Goal: Task Accomplishment & Management: Use online tool/utility

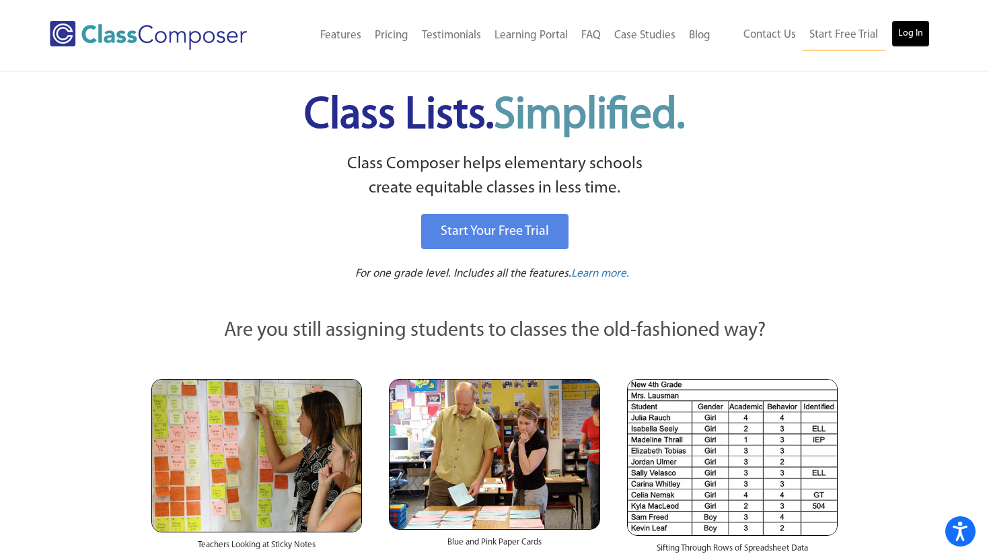
click at [923, 38] on link "Log In" at bounding box center [910, 33] width 38 height 27
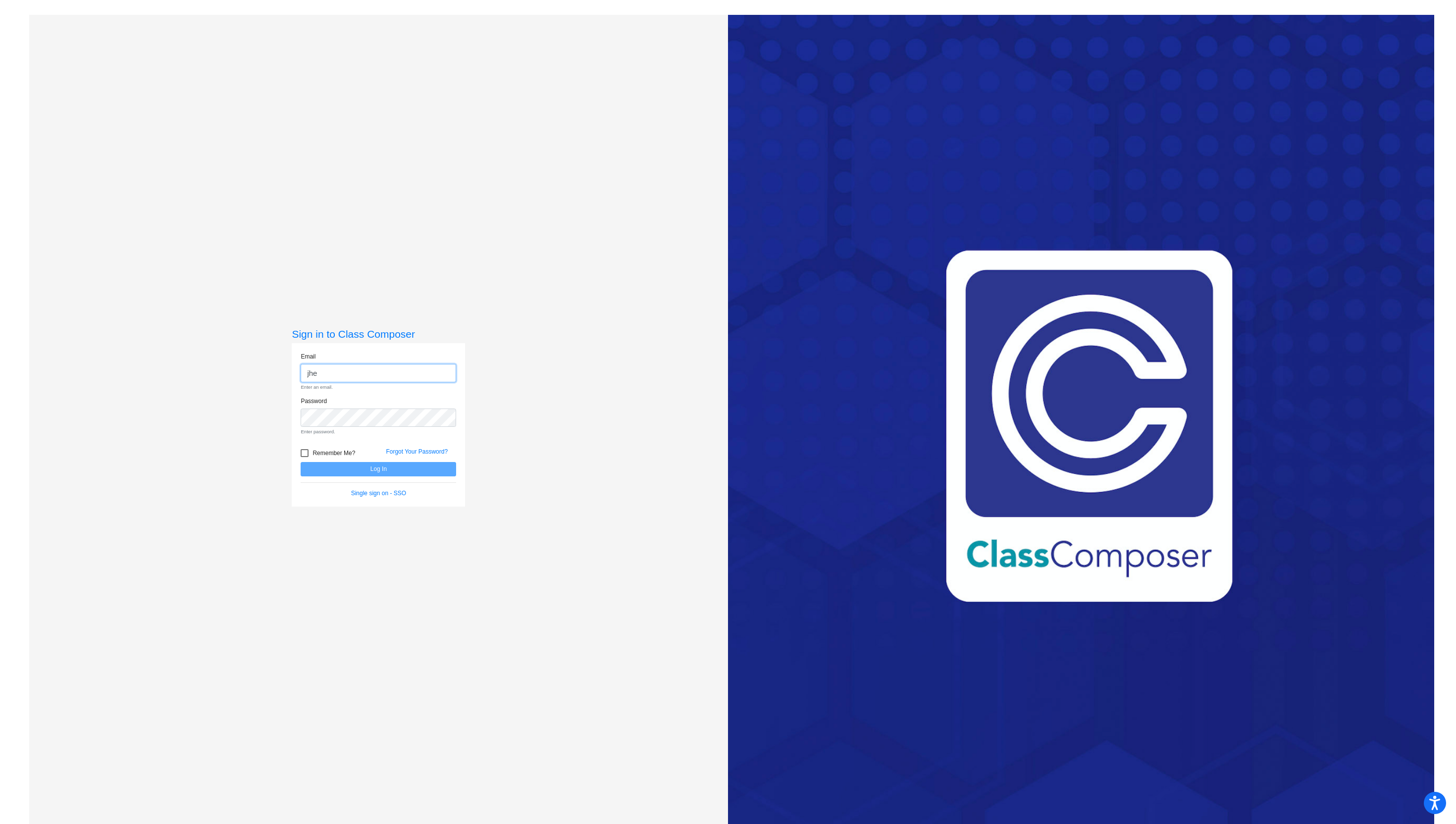
type input "[EMAIL_ADDRESS][DOMAIN_NAME]"
click at [300, 445] on button "Log In" at bounding box center [378, 452] width 155 height 15
click at [364, 457] on button "Log In" at bounding box center [378, 452] width 155 height 15
click at [415, 365] on input "jhettinga@blainesd.org" at bounding box center [378, 373] width 155 height 18
drag, startPoint x: 407, startPoint y: 380, endPoint x: 232, endPoint y: 376, distance: 175.0
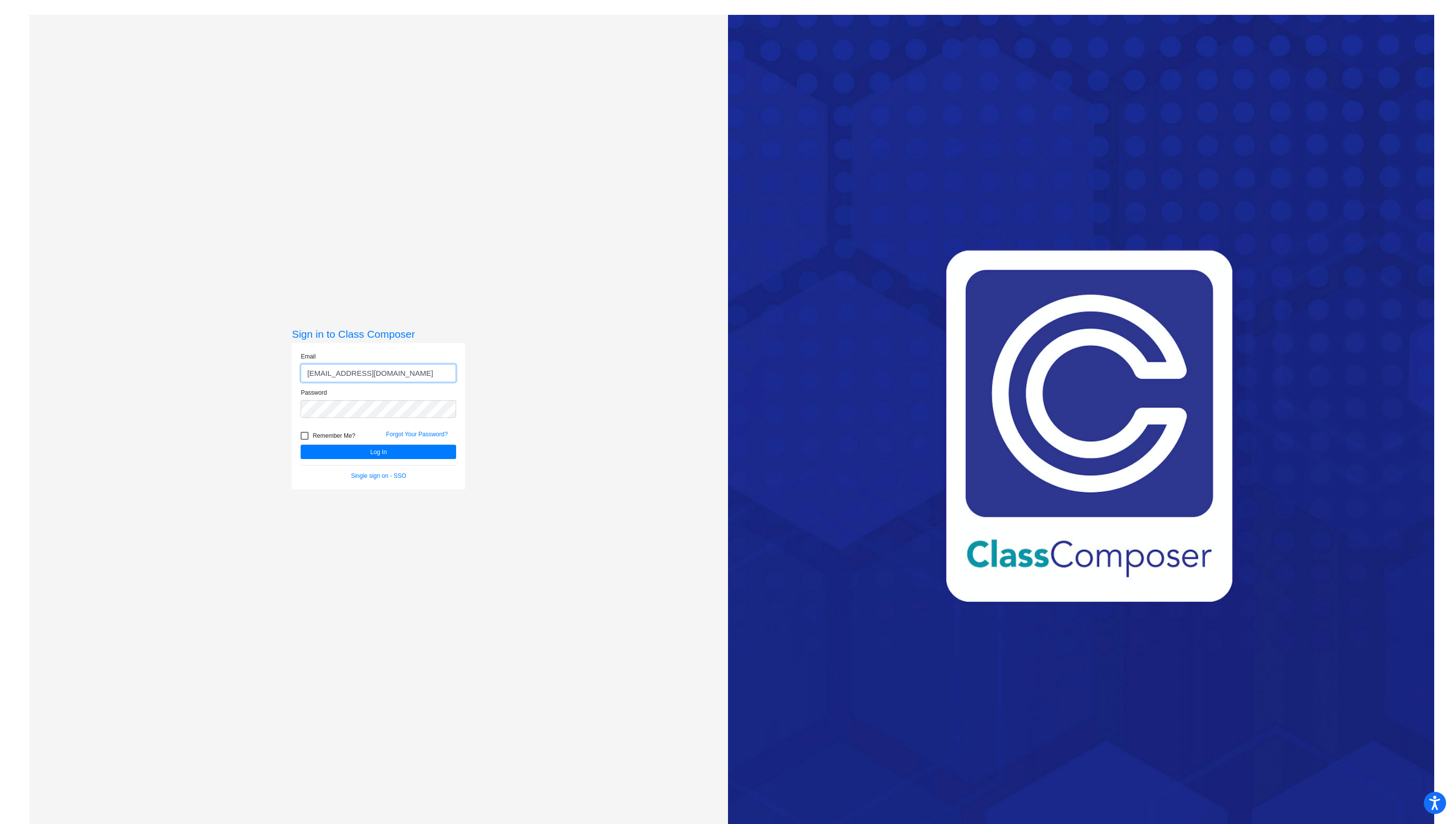
click at [232, 376] on div "Sign in to Class Composer Email jhettinga@blainesd.org Password Remember Me? Fo…" at bounding box center [379, 426] width 699 height 824
click at [279, 411] on div "Sign in to Class Composer Email Enter an email. Password Enter password. Rememb…" at bounding box center [379, 426] width 699 height 824
click at [336, 379] on input "email" at bounding box center [378, 373] width 155 height 18
type input "jhettinga@blainesd.org"
click at [300, 445] on button "Log In" at bounding box center [378, 452] width 155 height 15
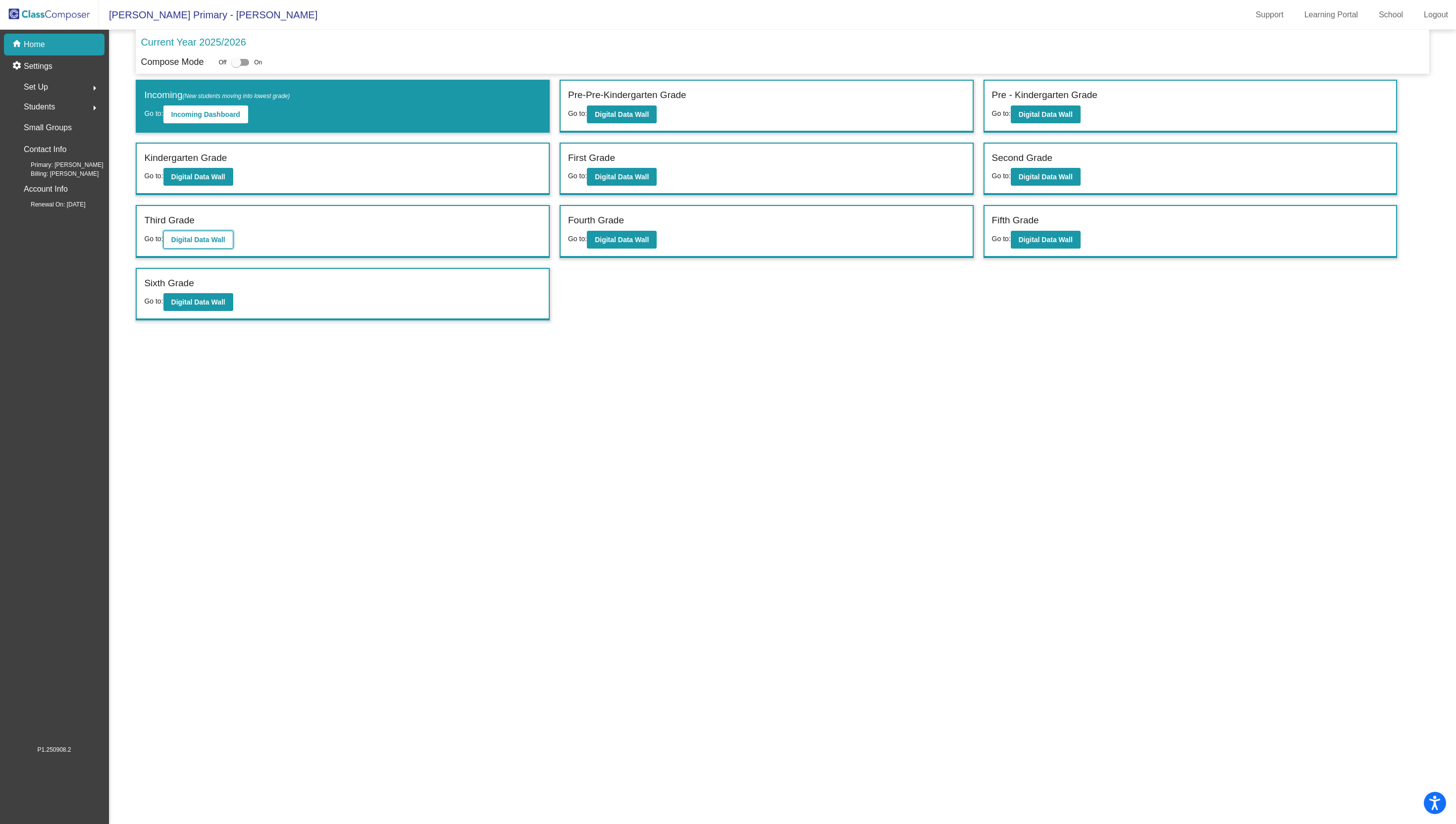
click at [199, 245] on button "Digital Data Wall" at bounding box center [198, 239] width 70 height 18
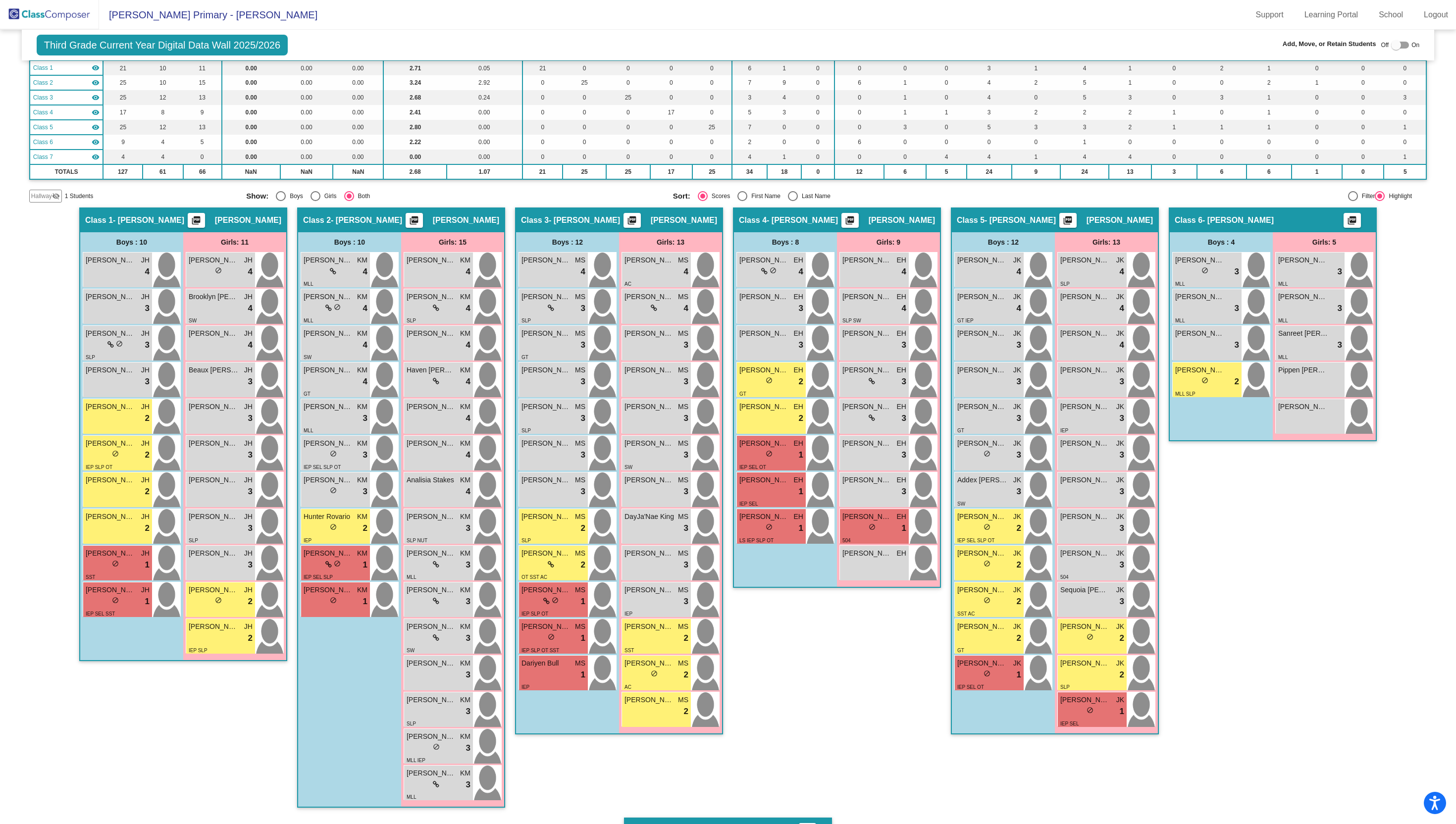
scroll to position [92, 0]
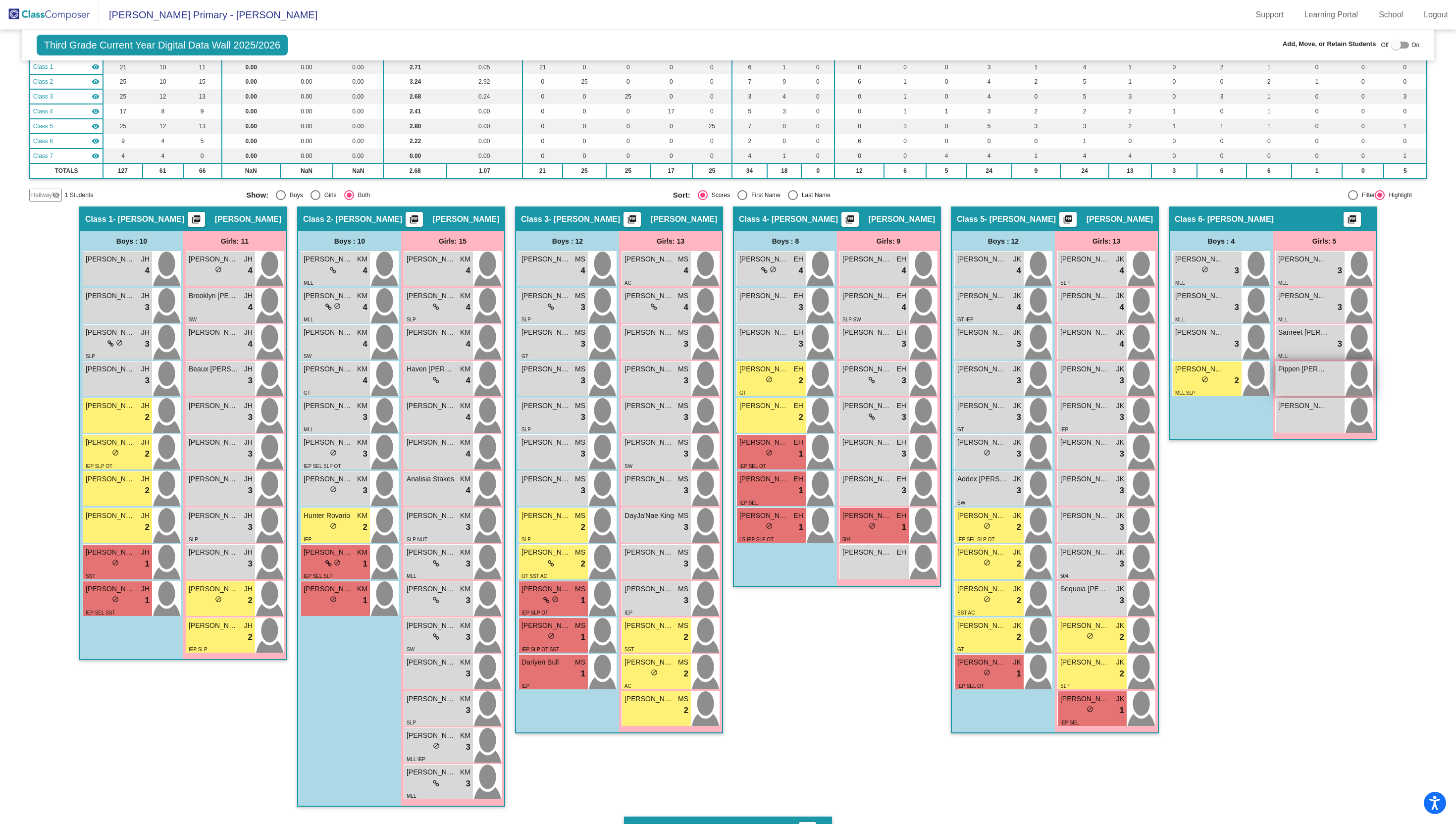
drag, startPoint x: 1323, startPoint y: 378, endPoint x: 1293, endPoint y: 395, distance: 34.5
click at [1293, 395] on div "Pippen Weaver lock do_not_disturb_alt" at bounding box center [1310, 378] width 68 height 35
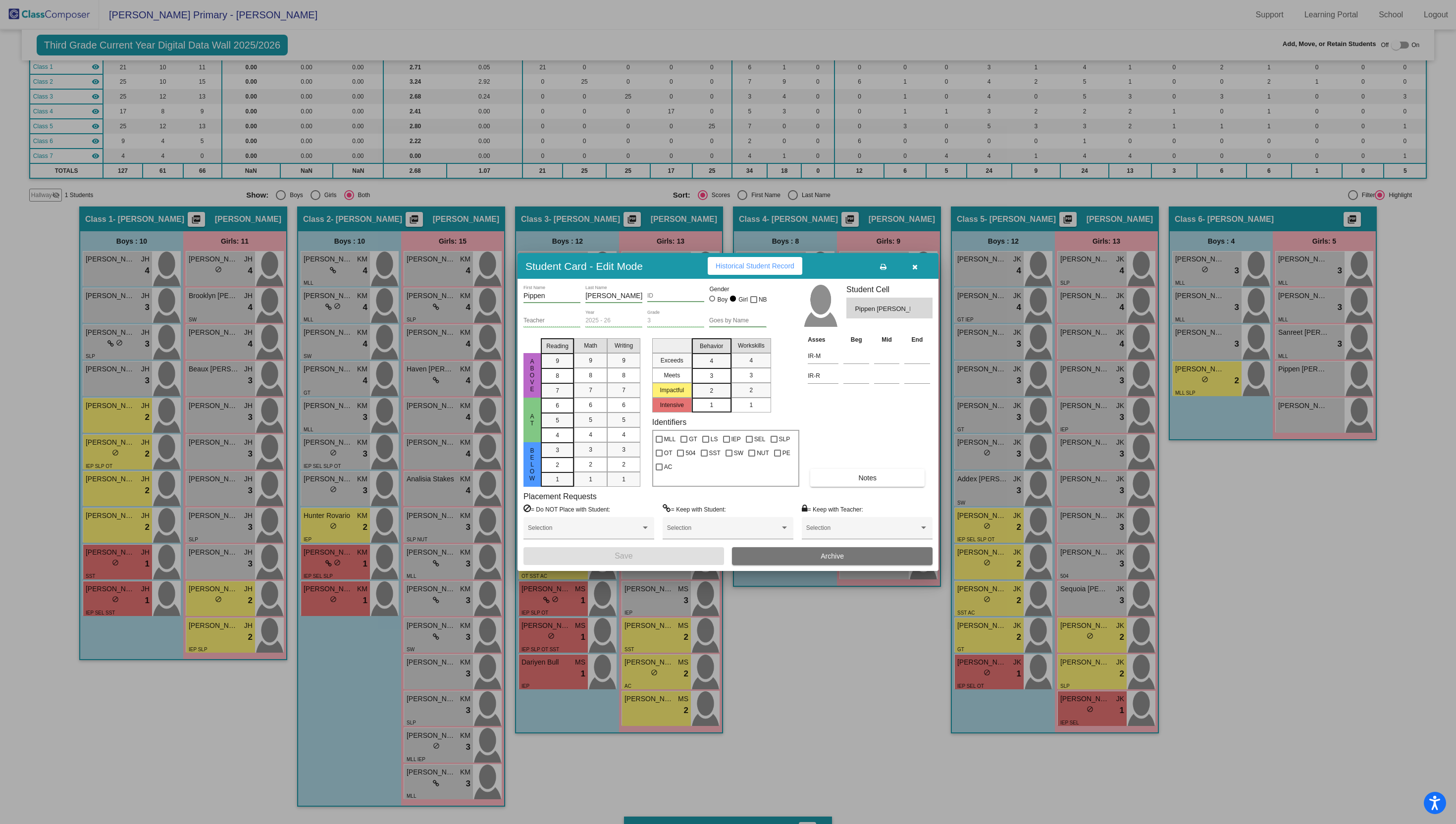
click at [912, 270] on icon "button" at bounding box center [915, 267] width 5 height 7
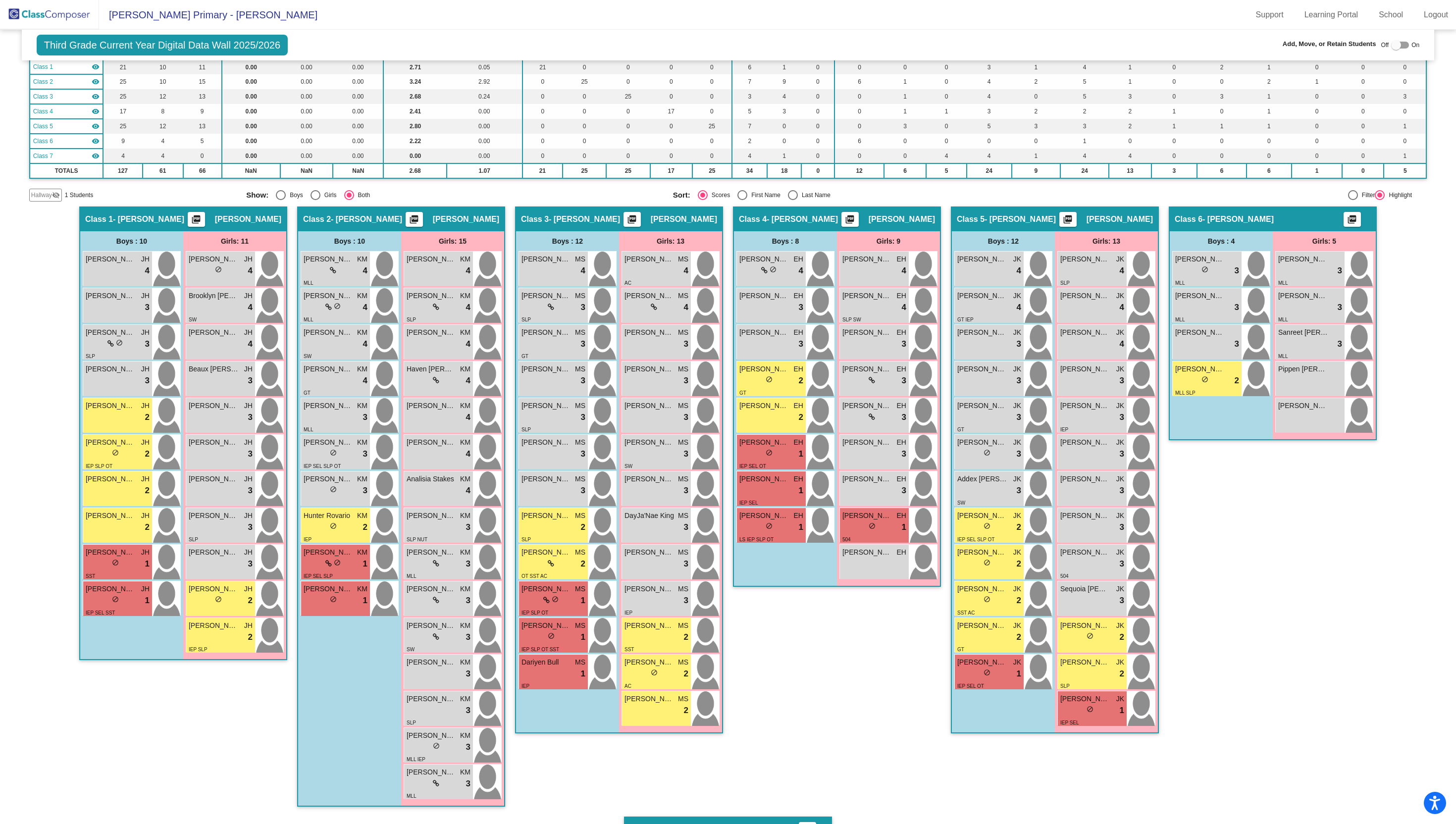
scroll to position [0, 0]
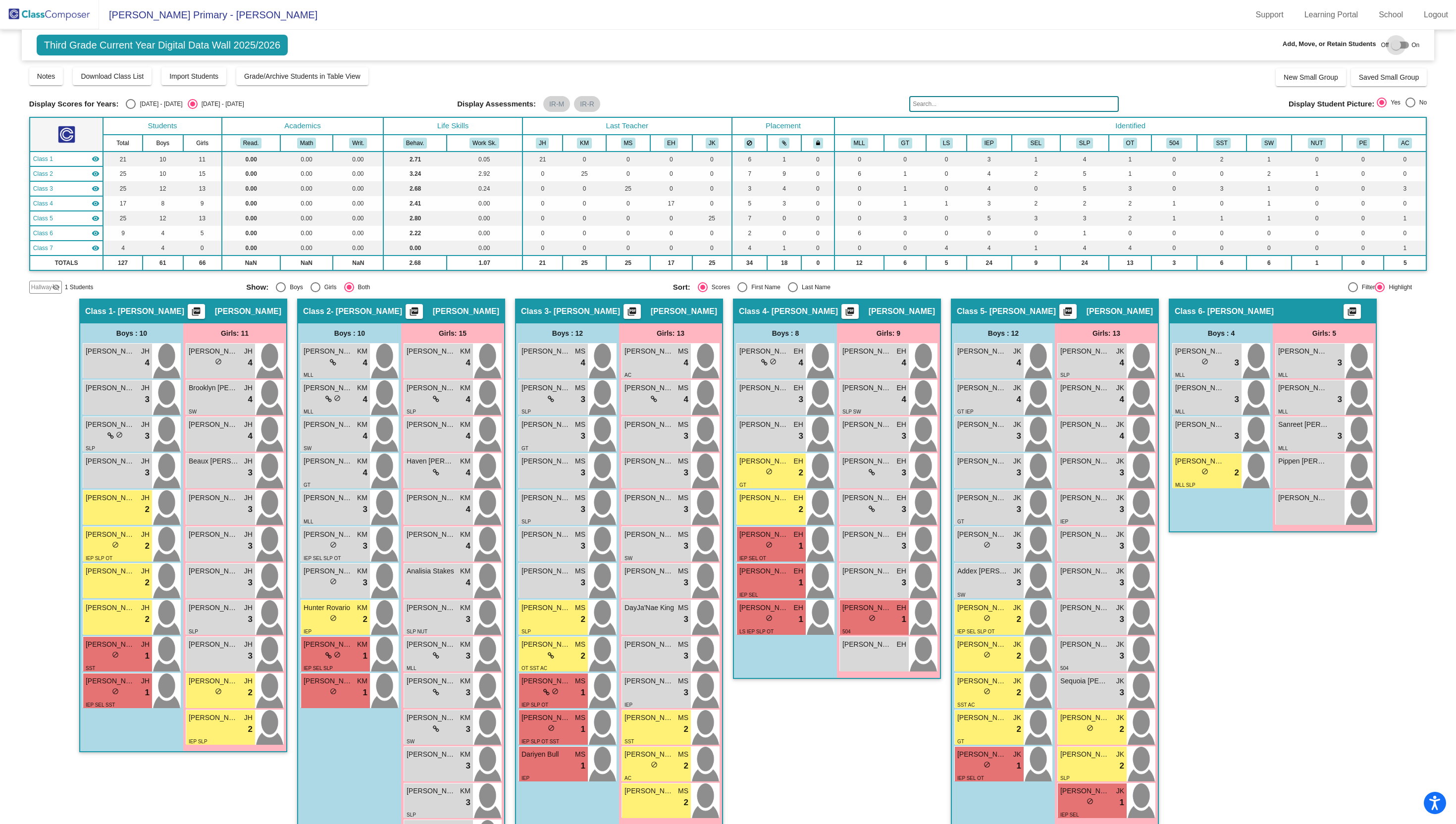
click at [1397, 46] on div at bounding box center [1400, 44] width 18 height 7
checkbox input "true"
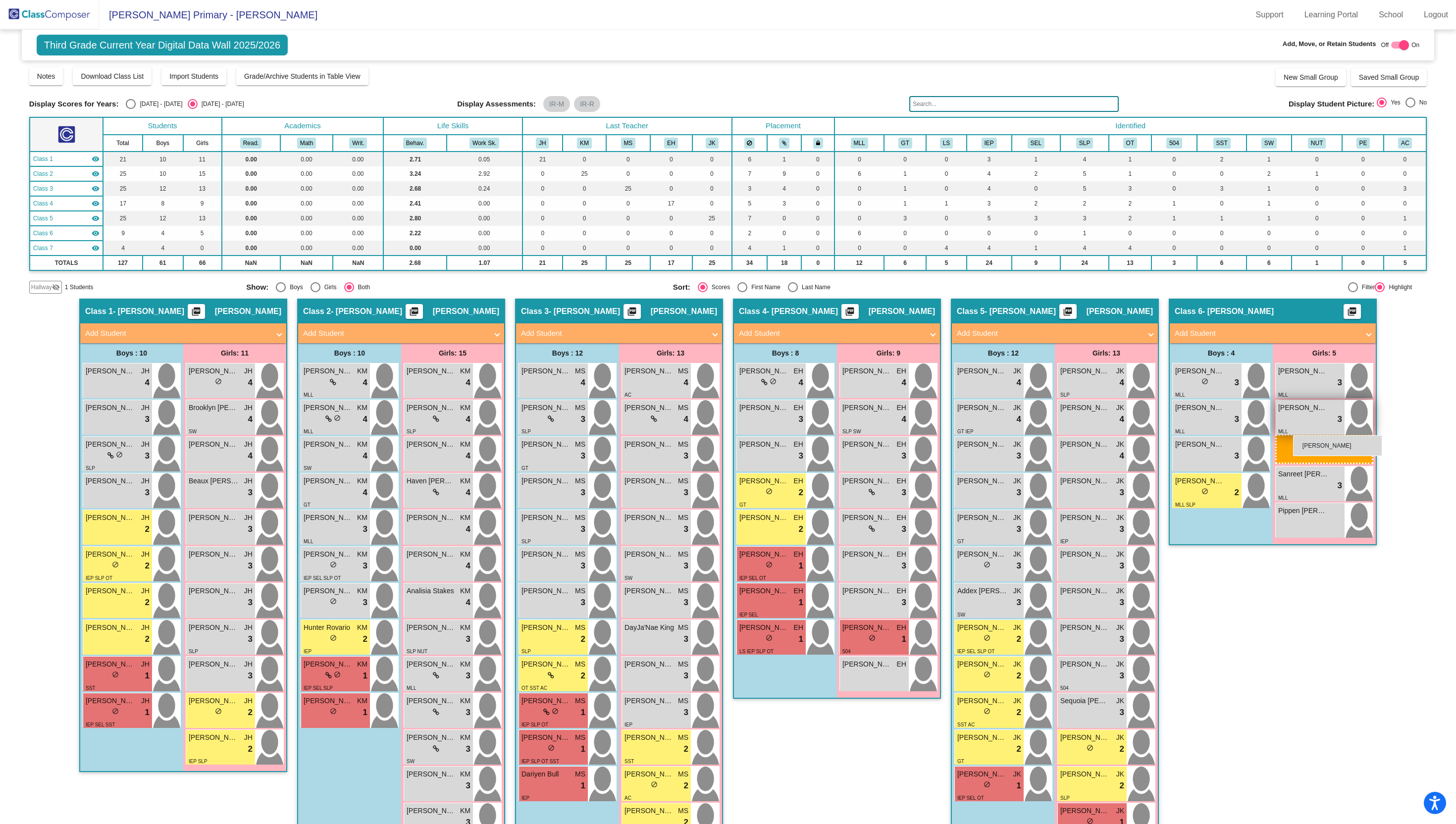
drag, startPoint x: 1308, startPoint y: 528, endPoint x: 1293, endPoint y: 434, distance: 95.2
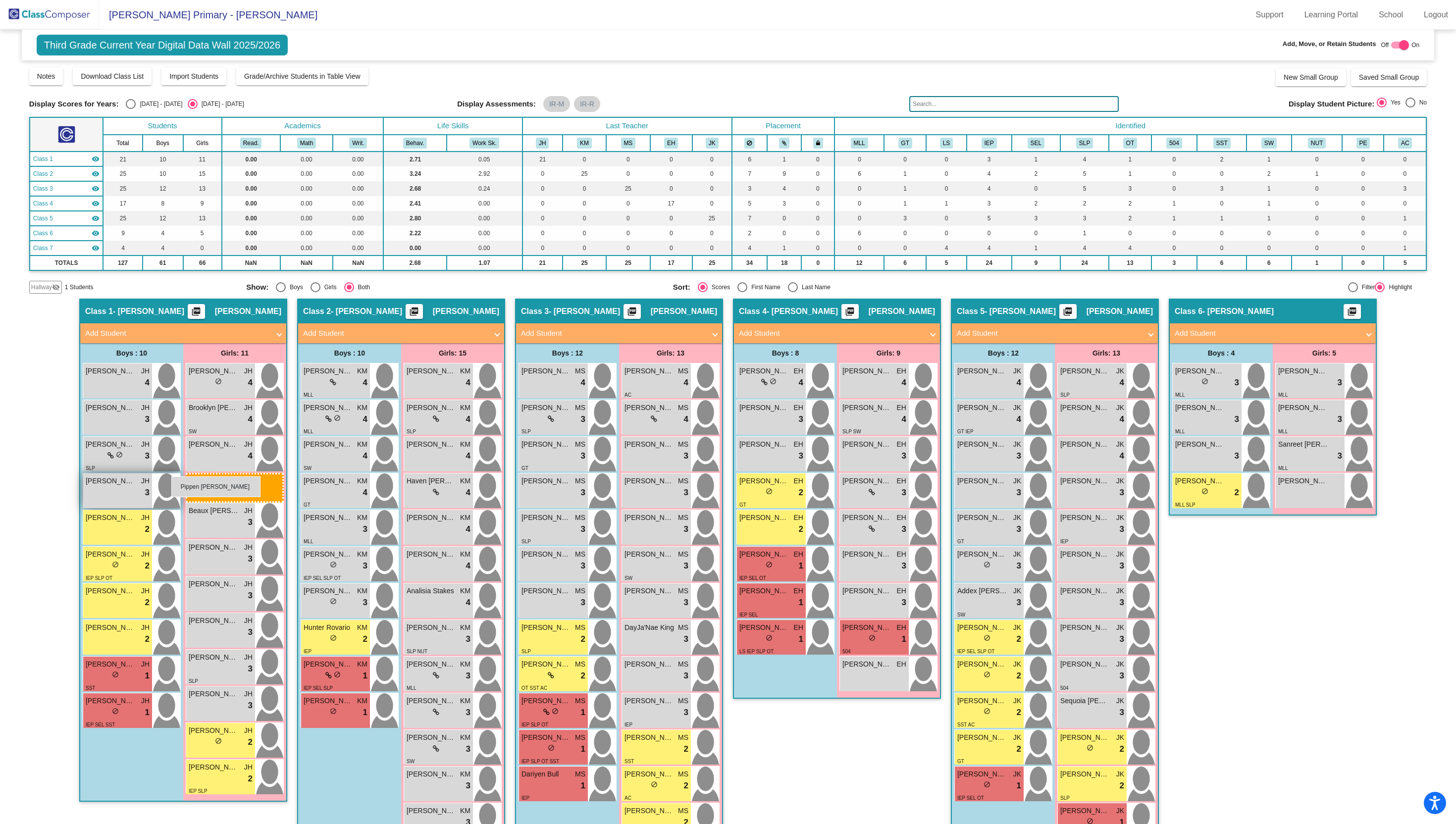
drag, startPoint x: 1309, startPoint y: 491, endPoint x: 172, endPoint y: 476, distance: 1137.1
drag, startPoint x: 1308, startPoint y: 491, endPoint x: 186, endPoint y: 365, distance: 1129.1
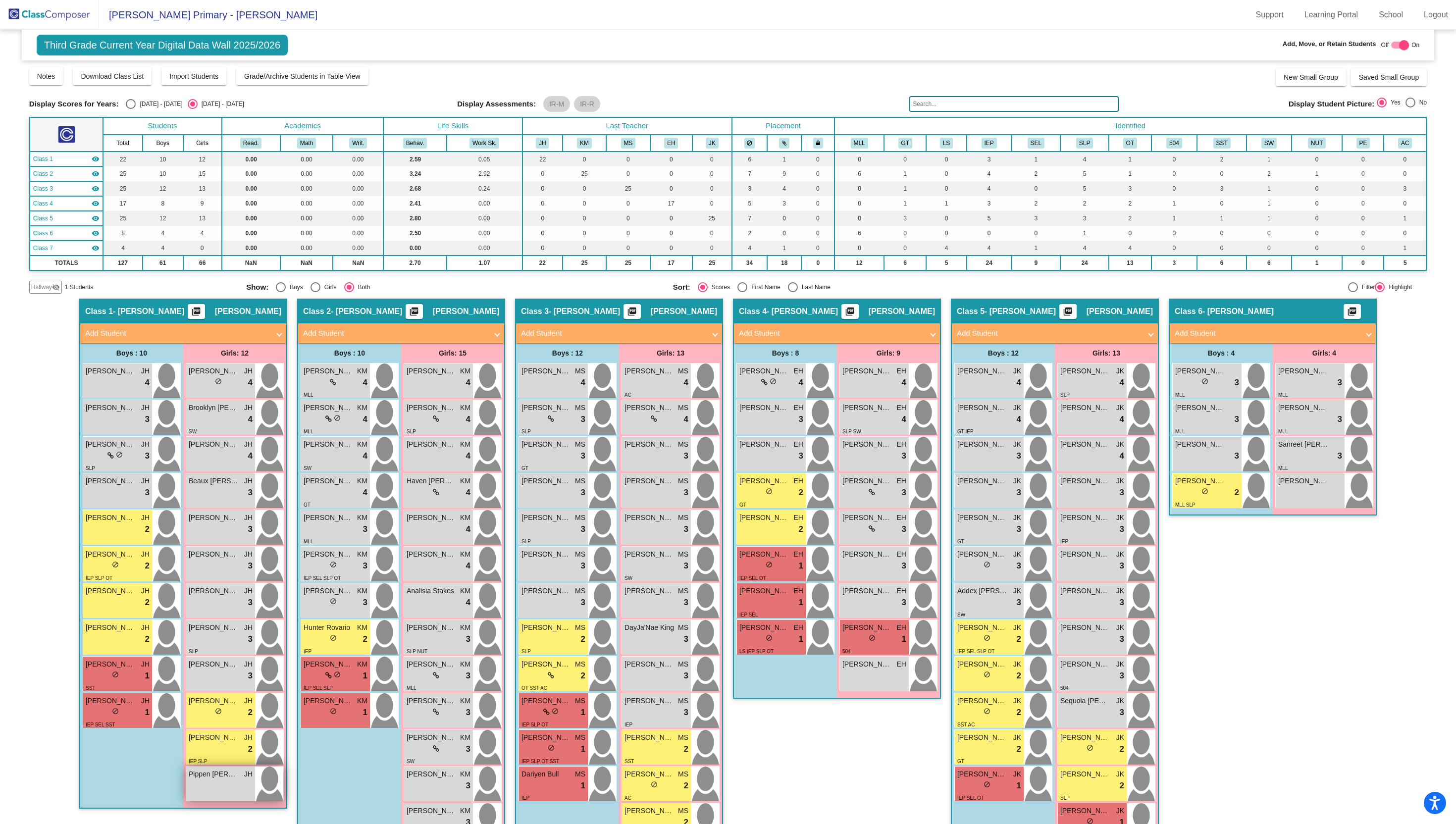
click at [216, 786] on div "Pippen Weaver JH lock do_not_disturb_alt" at bounding box center [220, 783] width 68 height 35
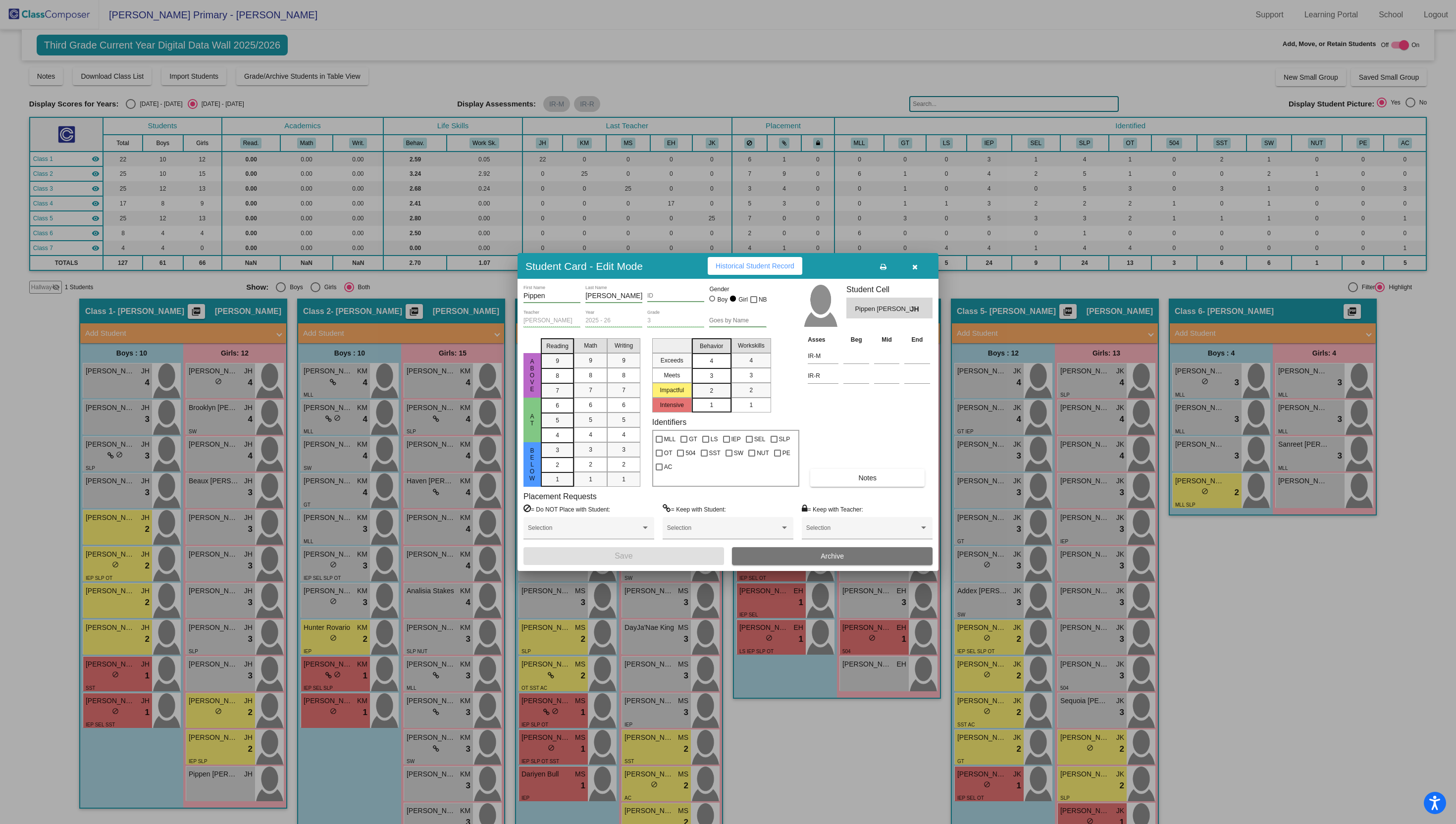
click at [722, 357] on mat-list-option "4" at bounding box center [712, 361] width 40 height 15
click at [664, 555] on button "Save" at bounding box center [624, 556] width 200 height 18
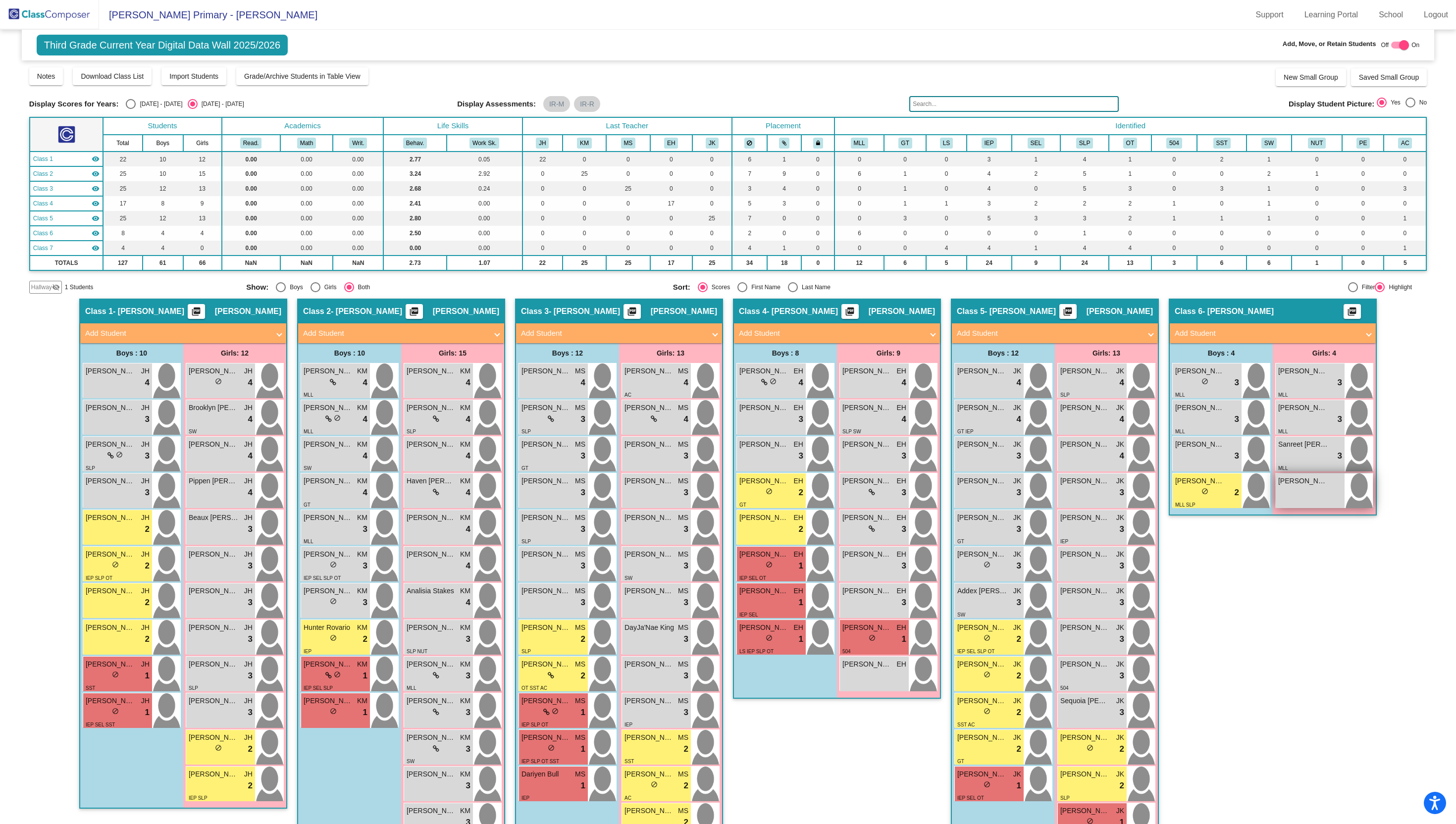
click at [1301, 495] on div "Sehaj Kaur lock do_not_disturb_alt" at bounding box center [1310, 490] width 68 height 35
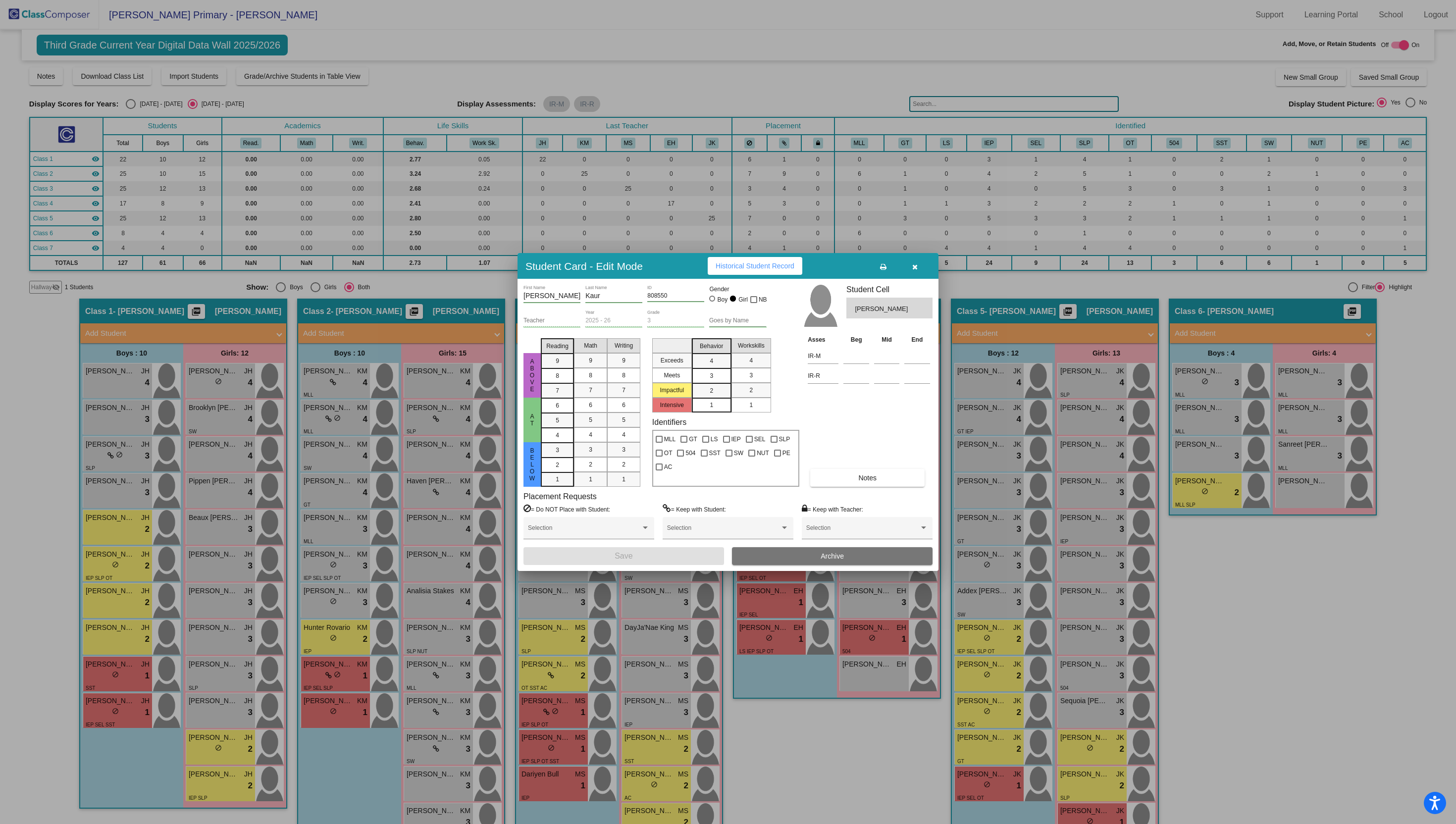
click at [719, 376] on div "3" at bounding box center [711, 376] width 19 height 15
click at [641, 553] on button "Save" at bounding box center [624, 556] width 200 height 18
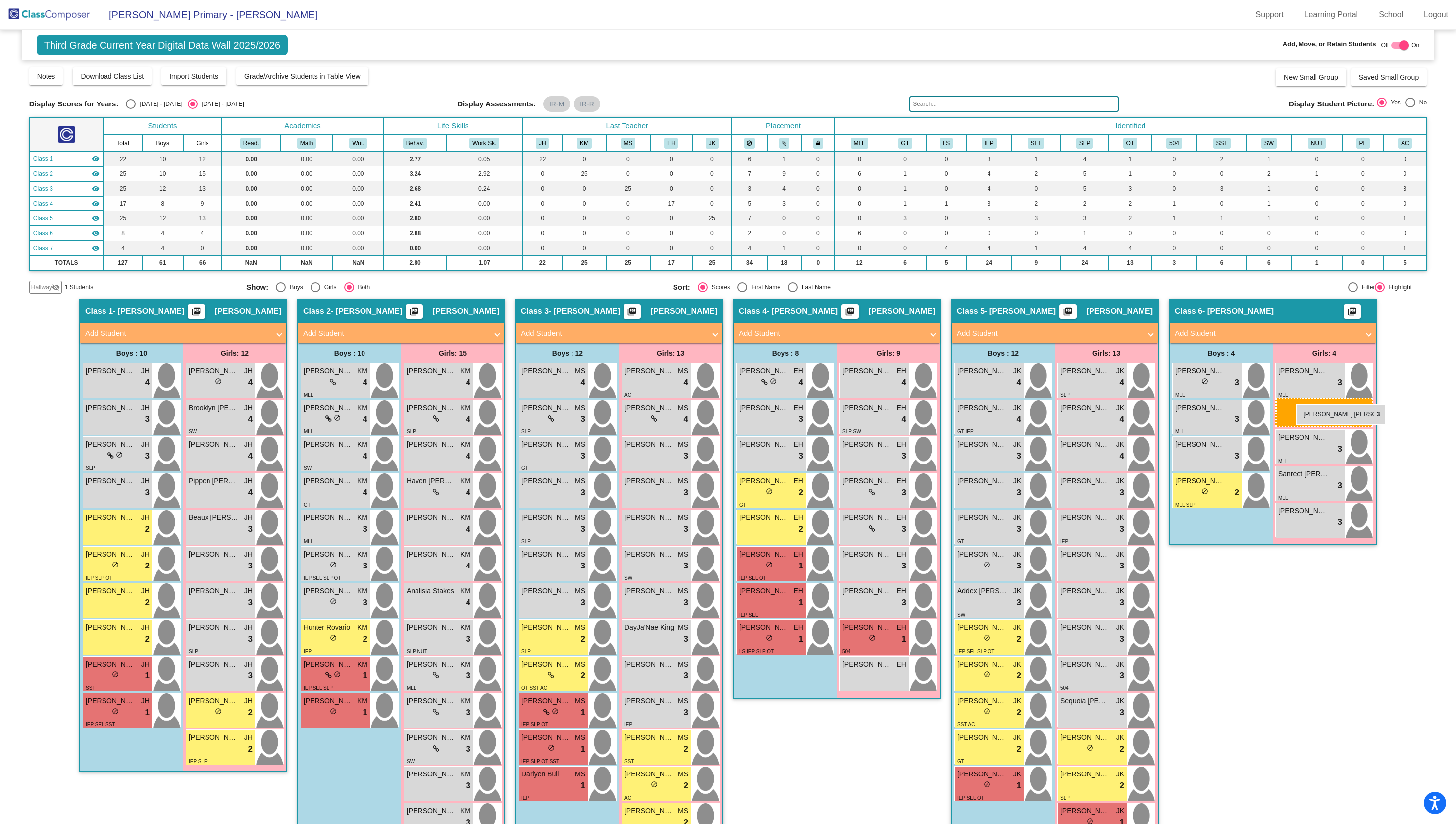
drag, startPoint x: 225, startPoint y: 589, endPoint x: 1284, endPoint y: 406, distance: 1074.7
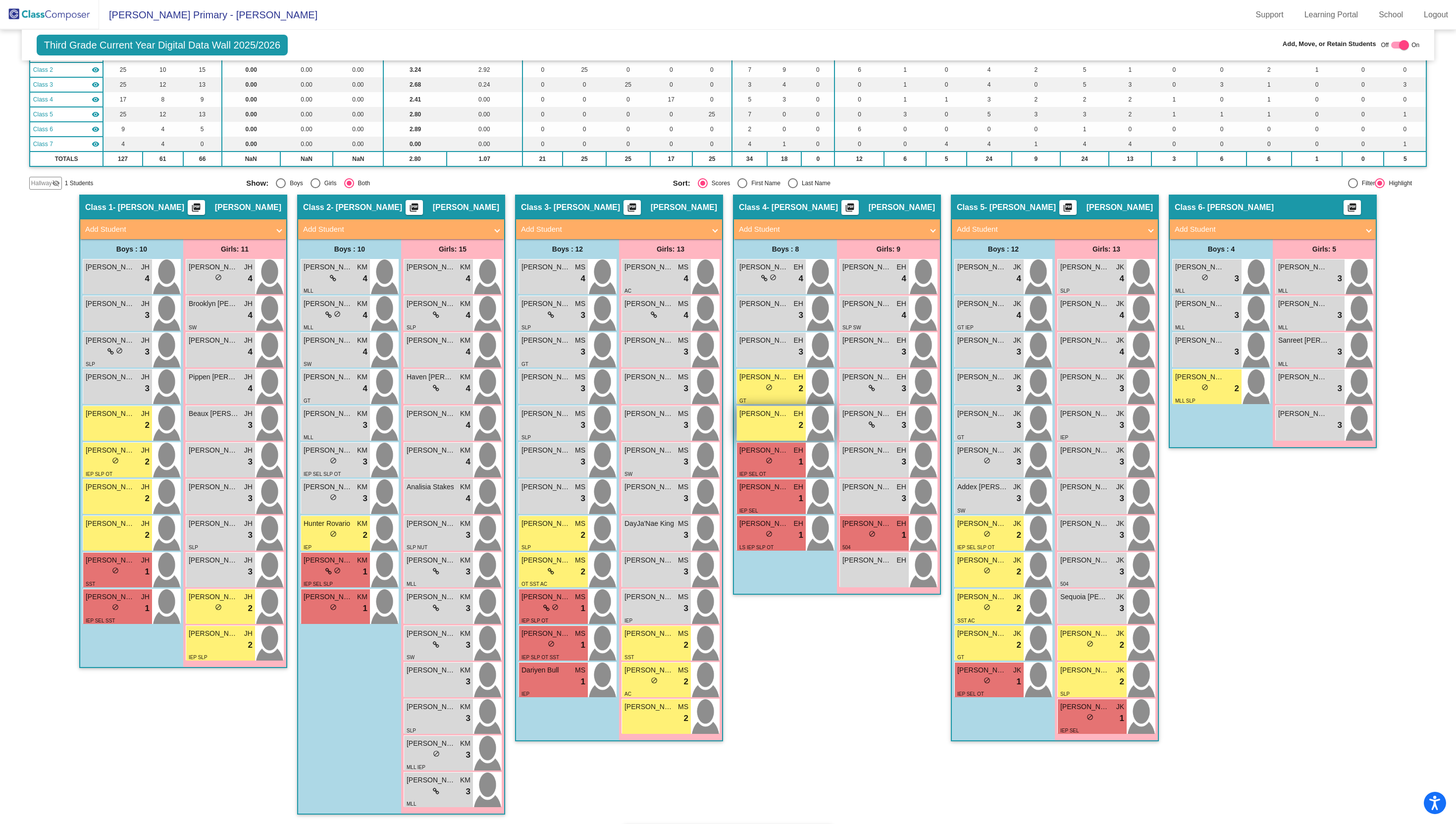
scroll to position [107, 0]
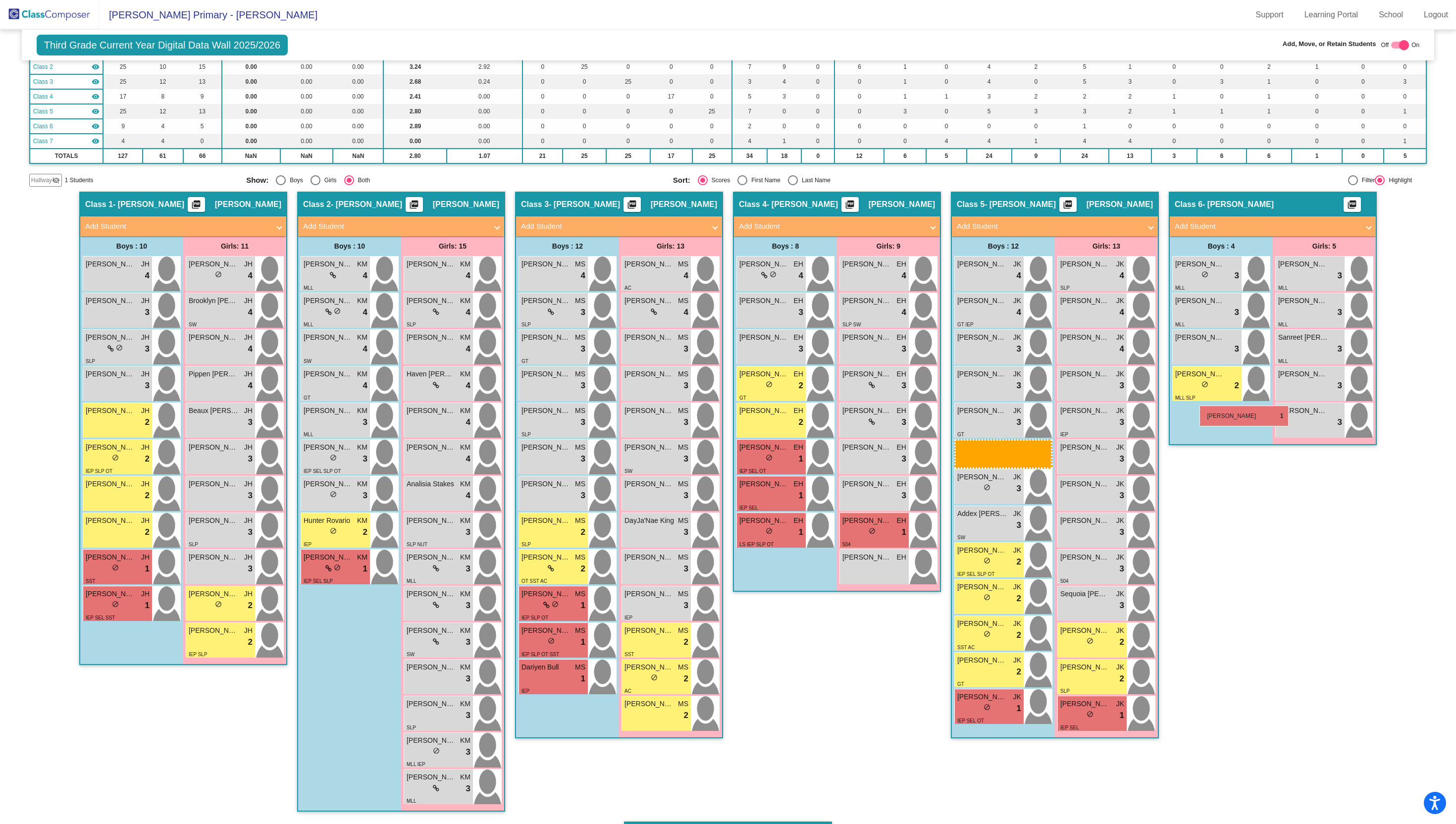
drag, startPoint x: 344, startPoint y: 619, endPoint x: 1200, endPoint y: 405, distance: 882.3
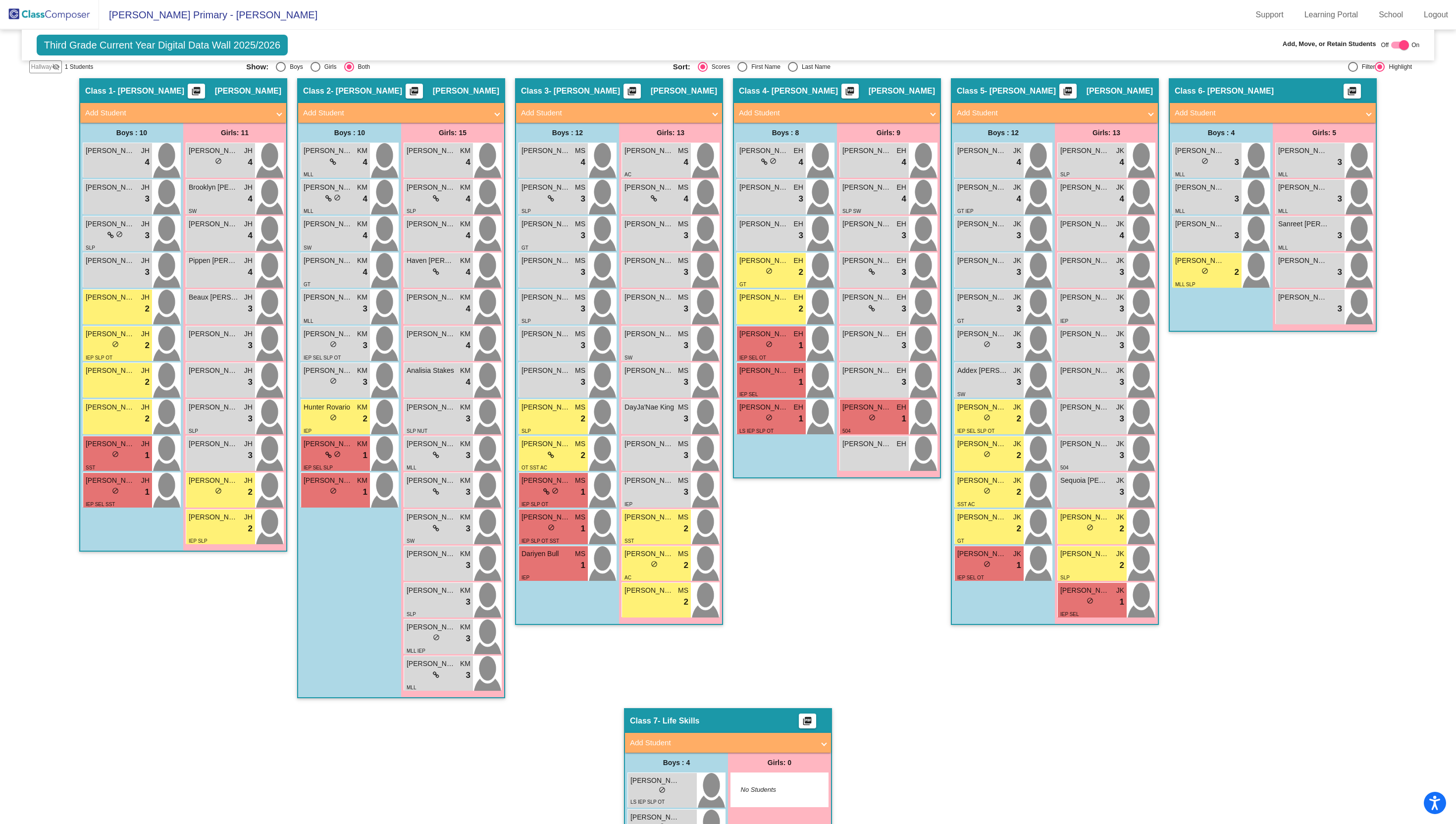
scroll to position [228, 0]
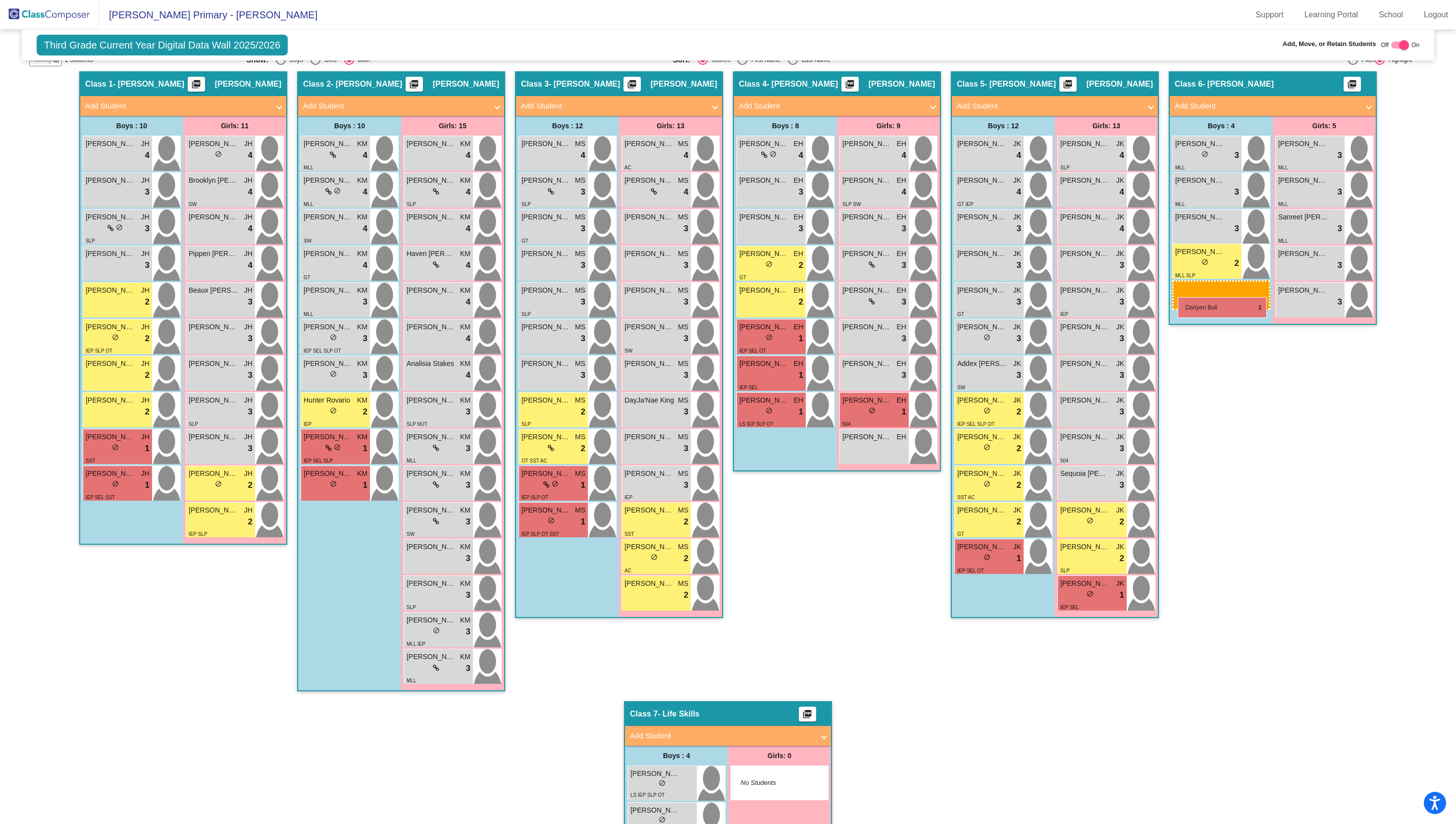
drag, startPoint x: 541, startPoint y: 560, endPoint x: 1178, endPoint y: 297, distance: 689.2
